Goal: Find specific page/section: Find specific page/section

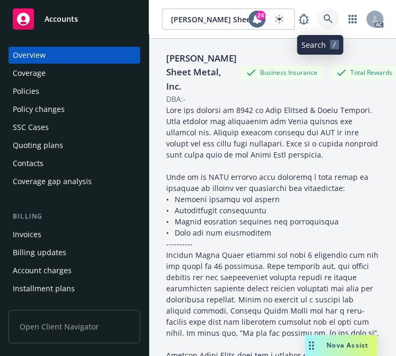
click at [323, 15] on icon at bounding box center [328, 19] width 10 height 10
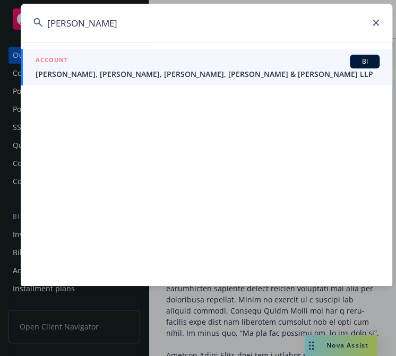
type input "[PERSON_NAME]"
click at [91, 71] on span "[PERSON_NAME], [PERSON_NAME], [PERSON_NAME], [PERSON_NAME] & [PERSON_NAME] LLP" at bounding box center [208, 73] width 344 height 11
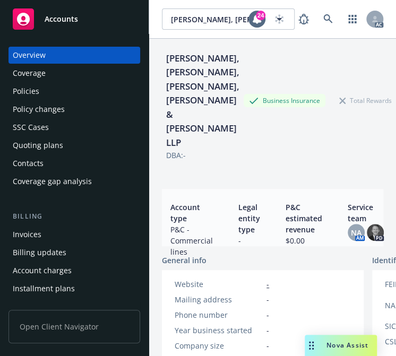
click at [31, 90] on div "Policies" at bounding box center [26, 91] width 27 height 17
